Goal: Task Accomplishment & Management: Manage account settings

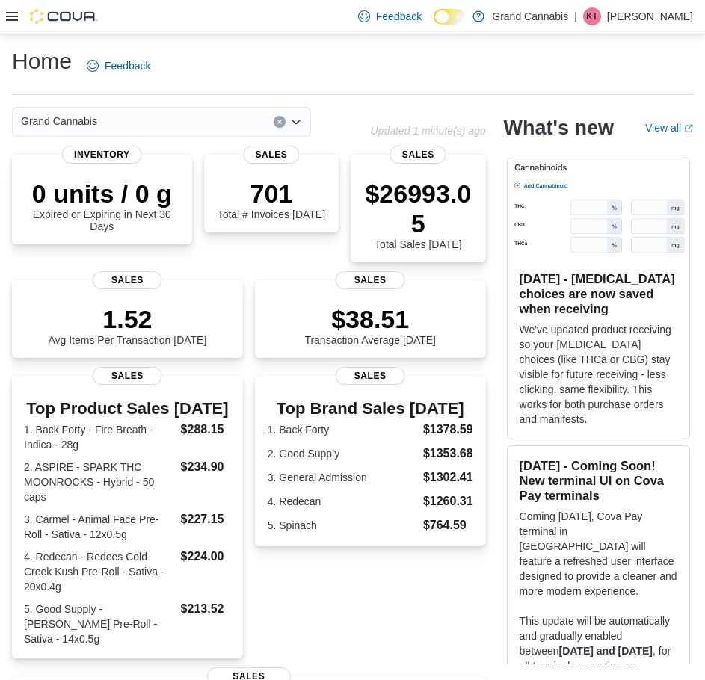
click at [642, 25] on p "Kelly Trudel" at bounding box center [650, 16] width 86 height 18
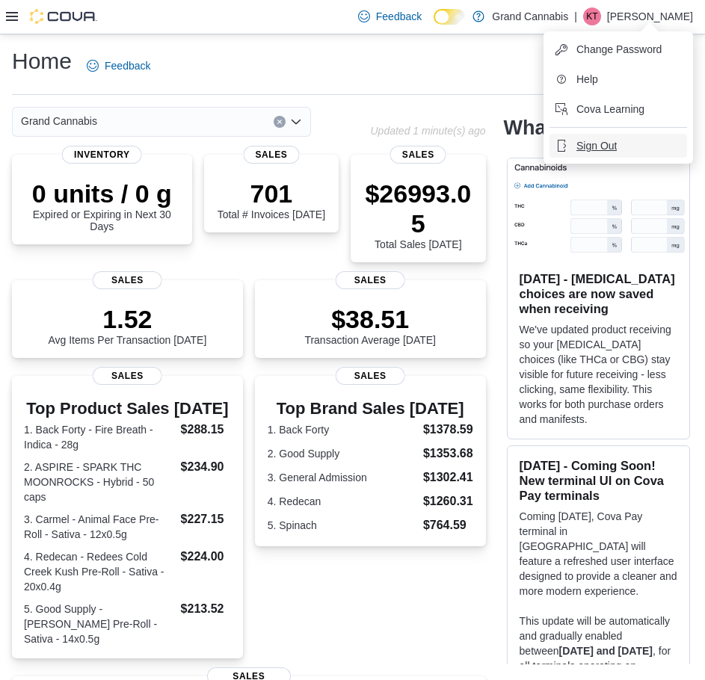
click at [614, 142] on span "Sign Out" at bounding box center [596, 145] width 40 height 15
